Goal: Task Accomplishment & Management: Complete application form

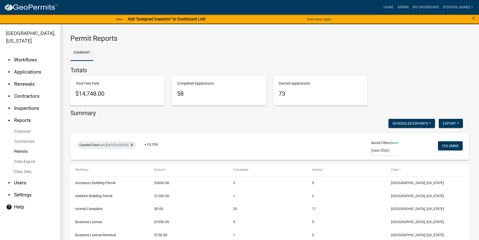
select select "3: 100"
click at [28, 60] on link "arrow_drop_down Workflows" at bounding box center [30, 60] width 60 height 12
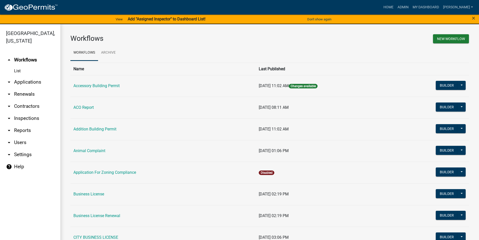
click at [22, 82] on link "arrow_drop_down Applications" at bounding box center [30, 82] width 60 height 12
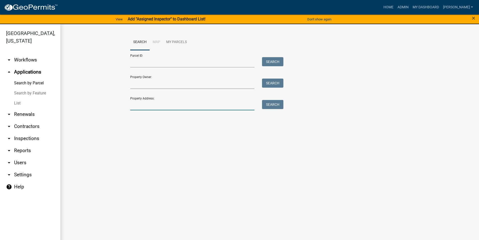
click at [176, 107] on input "Property Address:" at bounding box center [192, 105] width 124 height 10
click at [268, 104] on button "Search" at bounding box center [272, 104] width 21 height 9
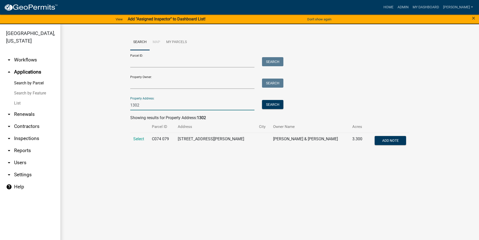
drag, startPoint x: 160, startPoint y: 107, endPoint x: 97, endPoint y: 106, distance: 62.6
click at [97, 106] on wm-workflow-application-search-view "Search Map My Parcels Parcel ID: Search Property Owner: Search Property Address…" at bounding box center [269, 93] width 399 height 119
click at [158, 103] on input "1302" at bounding box center [192, 105] width 124 height 10
drag, startPoint x: 151, startPoint y: 104, endPoint x: 100, endPoint y: 107, distance: 50.9
click at [100, 107] on wm-workflow-application-search-view "Search Map My Parcels Parcel ID: Search Property Owner: Search Property Address…" at bounding box center [269, 93] width 399 height 119
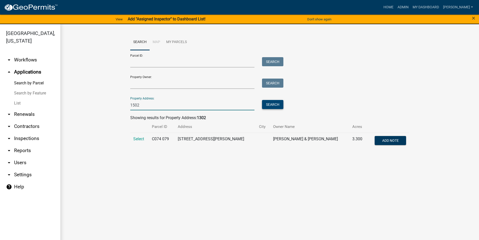
type input "1502"
click at [279, 101] on button "Search" at bounding box center [272, 104] width 21 height 9
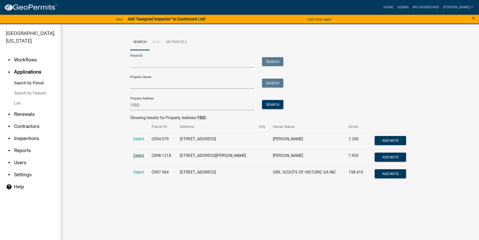
click at [138, 157] on span "Select" at bounding box center [138, 155] width 11 height 5
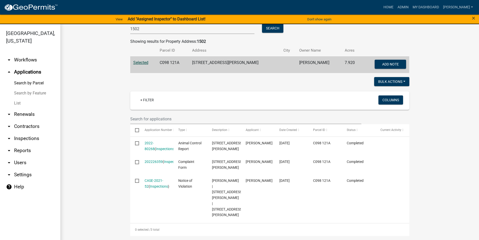
scroll to position [6, 0]
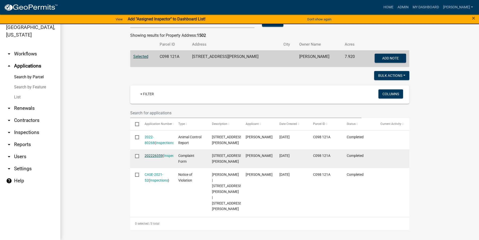
click at [151, 153] on link "202226359" at bounding box center [154, 155] width 18 height 4
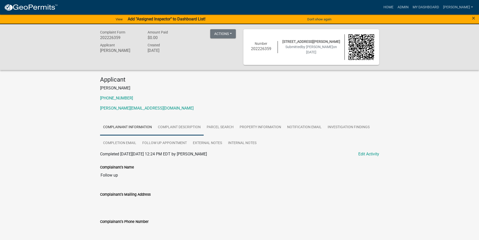
click at [188, 130] on link "Complaint Description" at bounding box center [179, 127] width 49 height 16
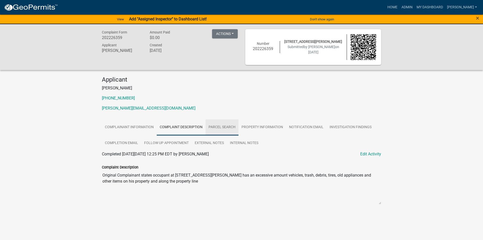
click at [217, 126] on link "Parcel search" at bounding box center [221, 127] width 33 height 16
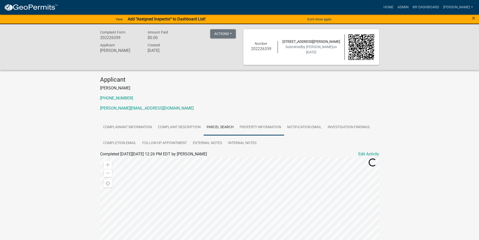
click at [258, 124] on link "Property Information" at bounding box center [261, 127] width 48 height 16
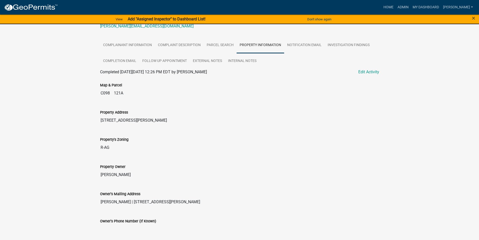
scroll to position [51, 0]
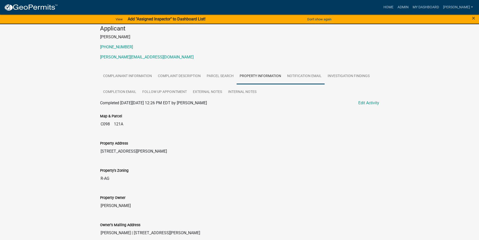
click at [302, 75] on link "Notification Email" at bounding box center [304, 76] width 40 height 16
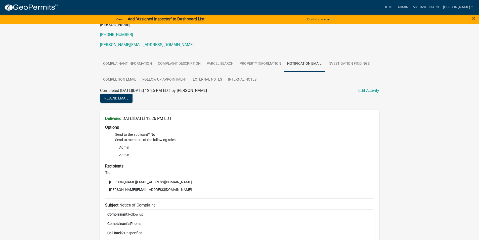
scroll to position [0, 0]
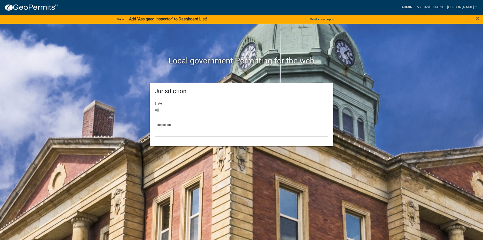
click at [408, 7] on link "Admin" at bounding box center [406, 8] width 15 height 10
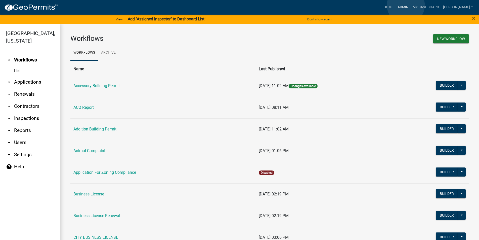
click at [406, 6] on link "Admin" at bounding box center [403, 8] width 15 height 10
click at [390, 6] on link "Home" at bounding box center [388, 8] width 14 height 10
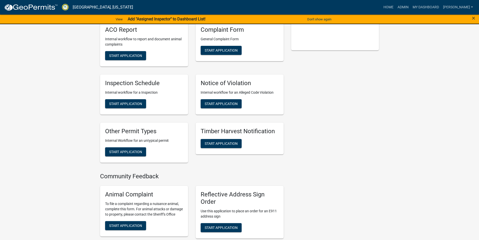
scroll to position [50, 0]
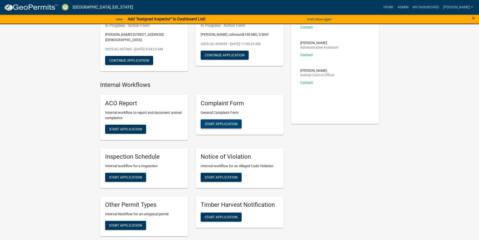
click at [223, 122] on span "Start Application" at bounding box center [221, 124] width 33 height 4
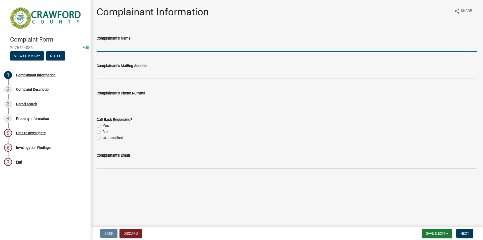
click at [130, 48] on input "Complainant's Name" at bounding box center [287, 46] width 380 height 10
type input "Lindsey Powell"
click at [103, 137] on label "Unspecified" at bounding box center [113, 138] width 21 height 6
click at [103, 137] on input "Unspecified" at bounding box center [104, 136] width 3 height 3
radio input "true"
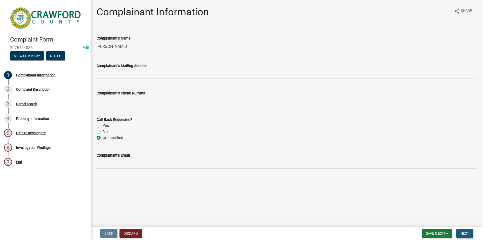
click at [469, 233] on span "Next" at bounding box center [464, 233] width 9 height 4
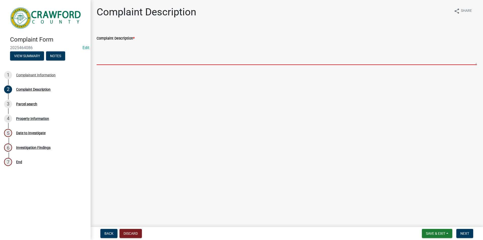
click at [118, 59] on textarea "Complaint Description *" at bounding box center [287, 53] width 380 height 24
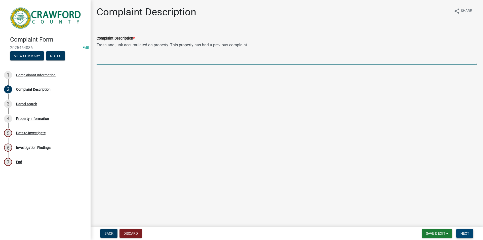
type textarea "Trash and junk accumulated on property. This property has had a previous compla…"
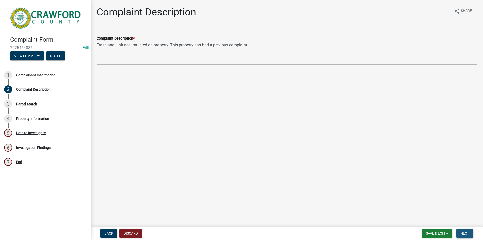
click at [468, 234] on span "Next" at bounding box center [464, 233] width 9 height 4
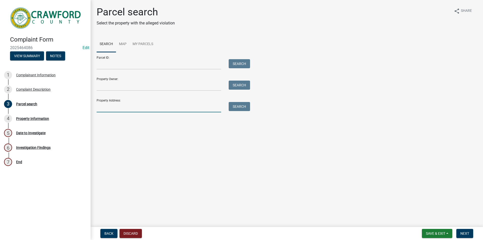
click at [118, 110] on input "Property Address:" at bounding box center [159, 107] width 124 height 10
type input "1502"
click at [240, 108] on button "Search" at bounding box center [239, 106] width 21 height 9
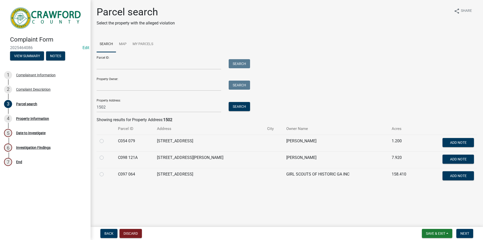
click at [106, 154] on label at bounding box center [106, 154] width 0 height 0
click at [106, 158] on 121A "radio" at bounding box center [107, 155] width 3 height 3
radio 121A "true"
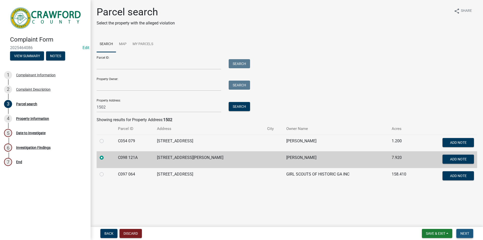
click at [461, 233] on span "Next" at bounding box center [464, 233] width 9 height 4
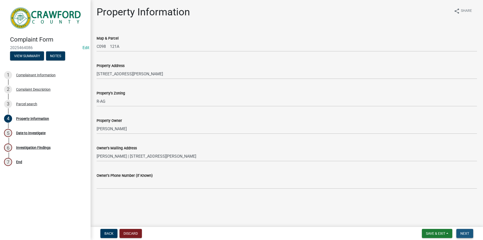
click at [470, 232] on button "Next" at bounding box center [464, 233] width 17 height 9
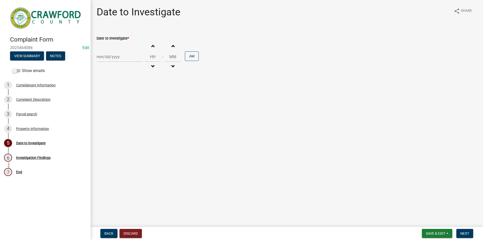
select select "8"
select select "2025"
click at [121, 58] on div "Jan Feb Mar Apr May Jun Jul Aug Sep Oct Nov Dec 1525 1526 1527 1528 1529 1530 1…" at bounding box center [120, 57] width 46 height 10
click at [135, 99] on div "15" at bounding box center [134, 100] width 8 height 8
type input "08/15/2025"
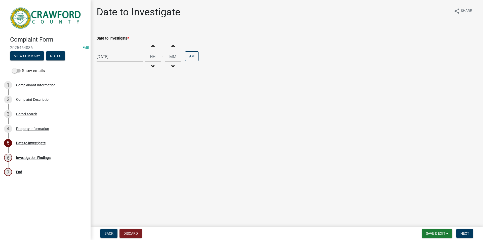
click at [151, 46] on span "button" at bounding box center [152, 46] width 3 height 4
type input "01"
type input "00"
click at [151, 46] on span "button" at bounding box center [152, 46] width 3 height 4
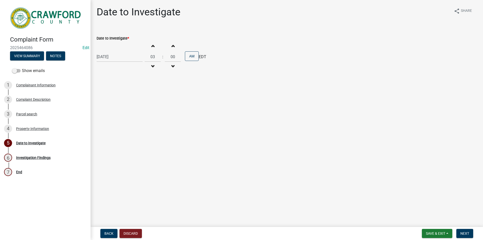
click at [151, 46] on span "button" at bounding box center [152, 46] width 3 height 4
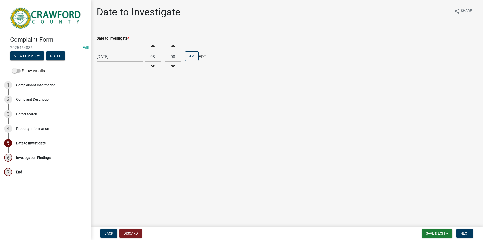
click at [151, 46] on span "button" at bounding box center [152, 46] width 3 height 4
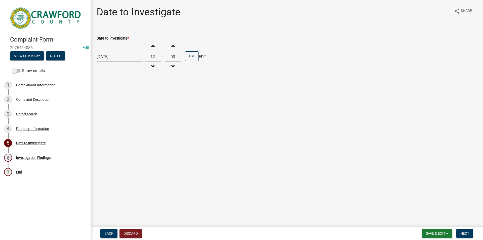
type input "01"
click at [468, 230] on button "Next" at bounding box center [464, 233] width 17 height 9
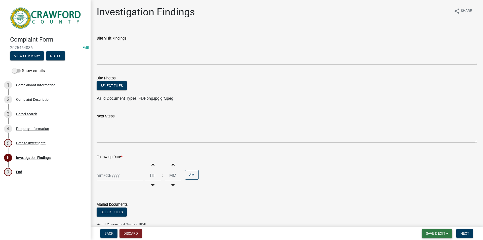
click at [440, 233] on span "Save & Exit" at bounding box center [435, 233] width 19 height 4
click at [432, 220] on button "Save & Exit" at bounding box center [432, 220] width 40 height 12
